Goal: Check status: Check status

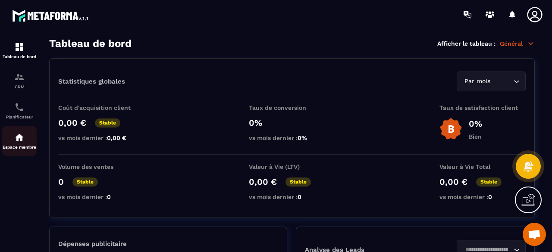
click at [5, 141] on div "Espace membre" at bounding box center [19, 140] width 35 height 17
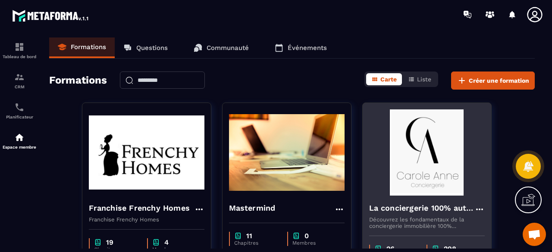
click at [398, 115] on img at bounding box center [427, 153] width 116 height 86
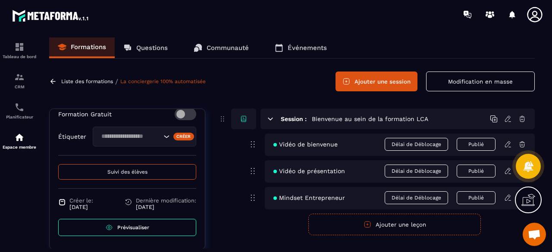
scroll to position [355, 0]
click at [133, 173] on span "Suivi des élèves" at bounding box center [127, 172] width 40 height 6
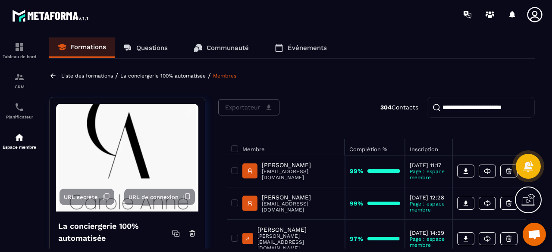
click at [484, 107] on input "search" at bounding box center [481, 107] width 108 height 21
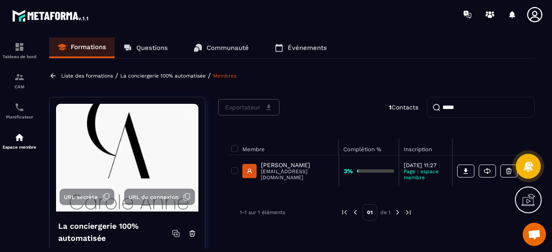
type input "*****"
